Goal: Use online tool/utility: Utilize a website feature to perform a specific function

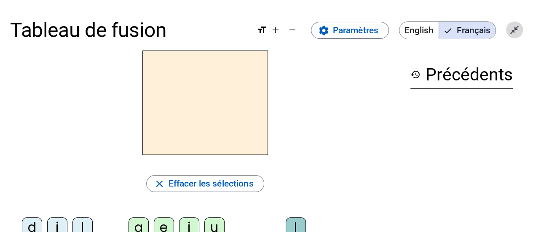
click at [515, 29] on mat-icon "close_fullscreen" at bounding box center [515, 30] width 10 height 10
click at [510, 30] on mat-icon "open_in_full" at bounding box center [515, 30] width 10 height 10
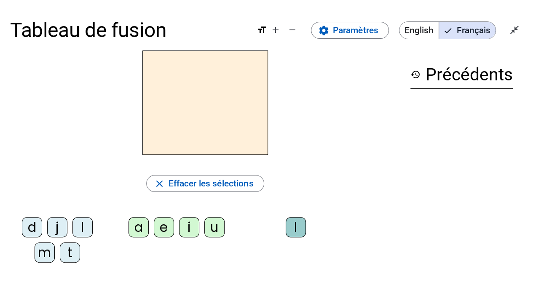
click at [190, 226] on div "i" at bounding box center [189, 227] width 20 height 20
click at [292, 224] on div "l" at bounding box center [296, 227] width 20 height 20
click at [43, 232] on div "m" at bounding box center [45, 253] width 20 height 20
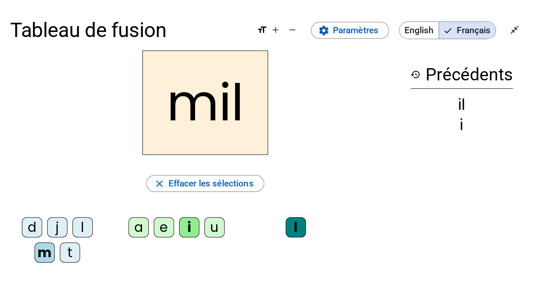
click at [144, 224] on div "a" at bounding box center [139, 227] width 20 height 20
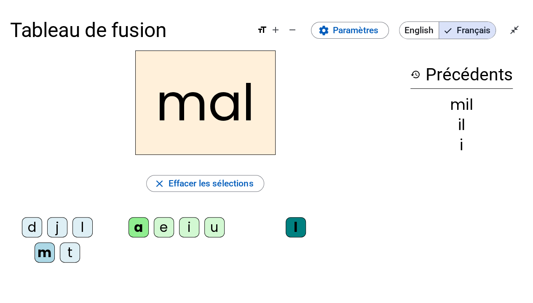
click at [291, 223] on div "l" at bounding box center [296, 227] width 20 height 20
click at [226, 184] on span "Effacer les sélections" at bounding box center [210, 183] width 85 height 15
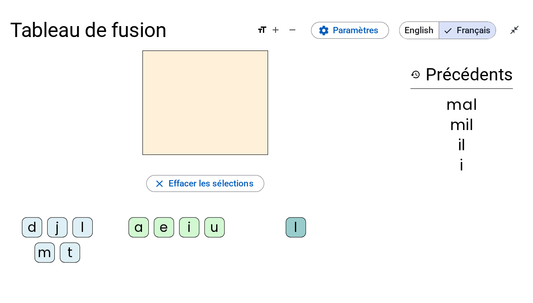
click at [40, 232] on div "m" at bounding box center [45, 253] width 20 height 20
click at [136, 228] on div "a" at bounding box center [139, 227] width 20 height 20
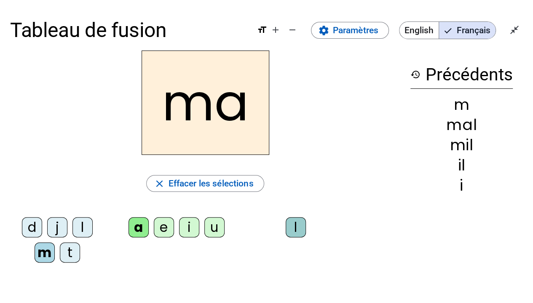
click at [80, 225] on div "l" at bounding box center [82, 227] width 20 height 20
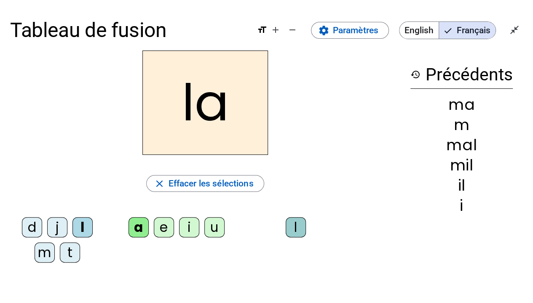
click at [206, 229] on div "u" at bounding box center [214, 227] width 20 height 20
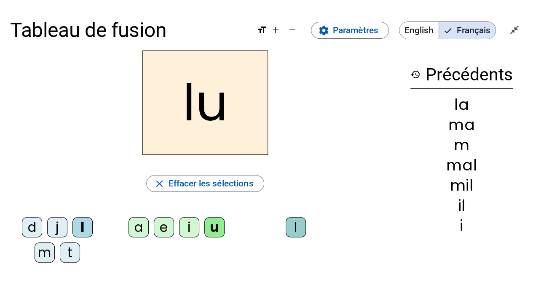
click at [35, 228] on div "d" at bounding box center [32, 227] width 20 height 20
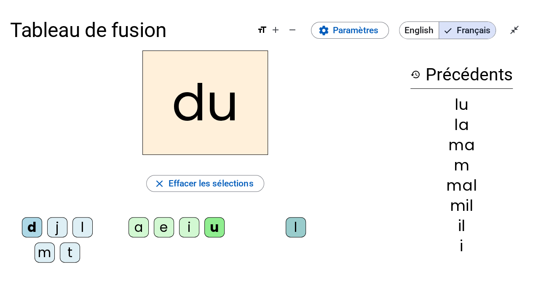
click at [64, 232] on div "t" at bounding box center [70, 253] width 20 height 20
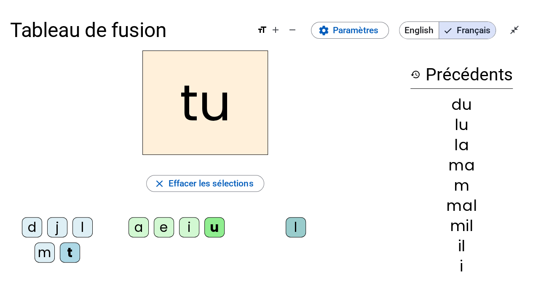
click at [158, 228] on div "e" at bounding box center [164, 227] width 20 height 20
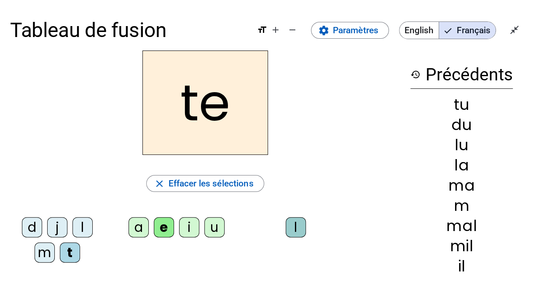
click at [35, 227] on div "d" at bounding box center [32, 227] width 20 height 20
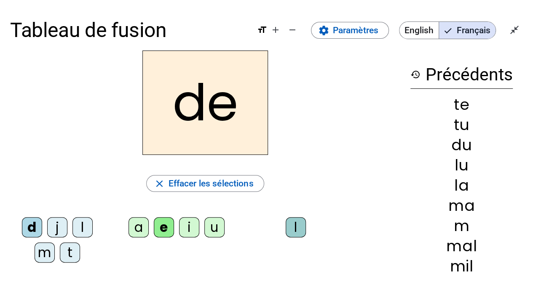
click at [62, 226] on div "j" at bounding box center [57, 227] width 20 height 20
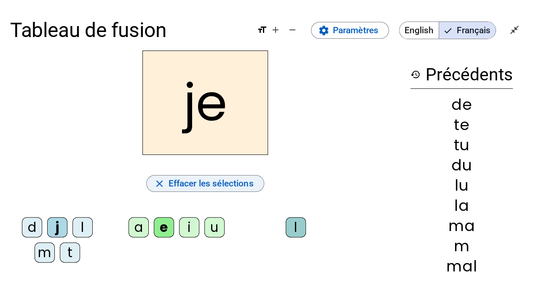
click at [182, 183] on span "Effacer les sélections" at bounding box center [210, 183] width 85 height 15
